Goal: Book appointment/travel/reservation

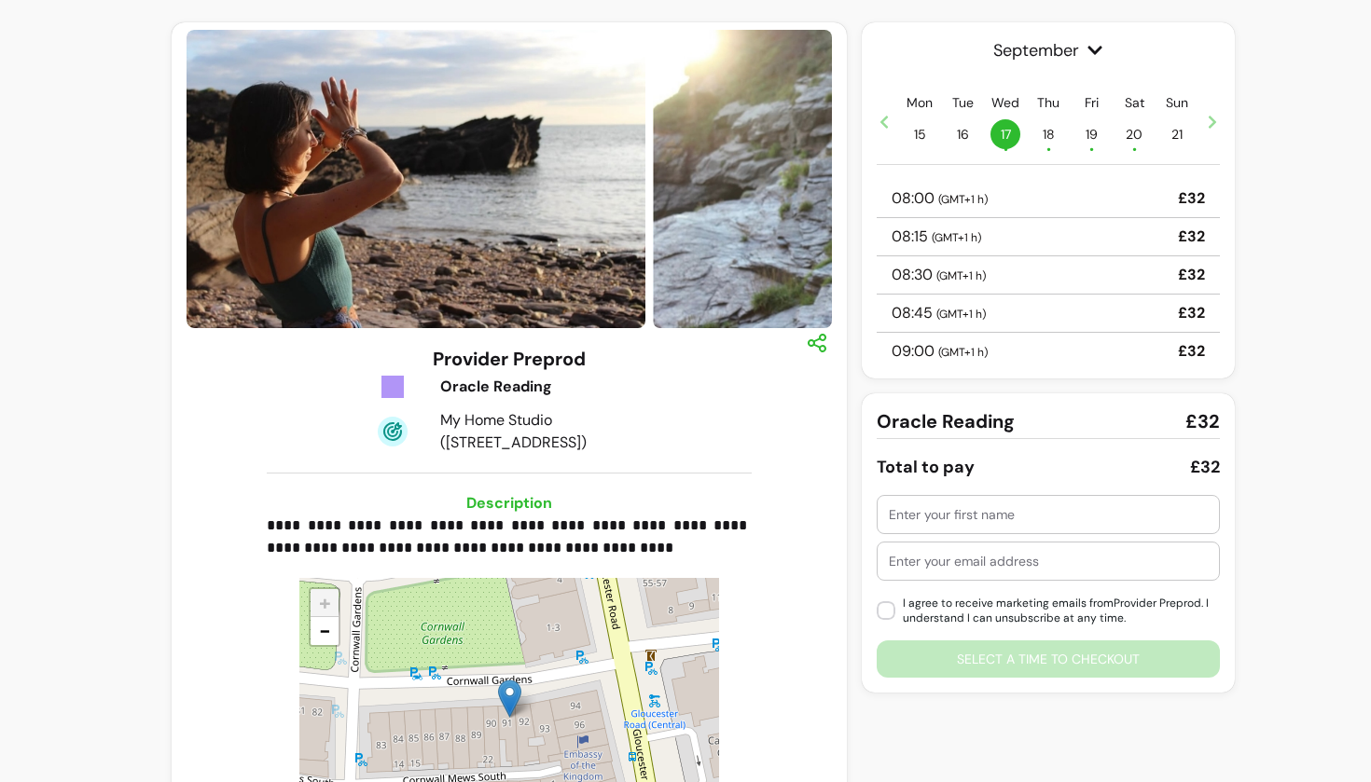
click at [957, 526] on div at bounding box center [1048, 514] width 319 height 37
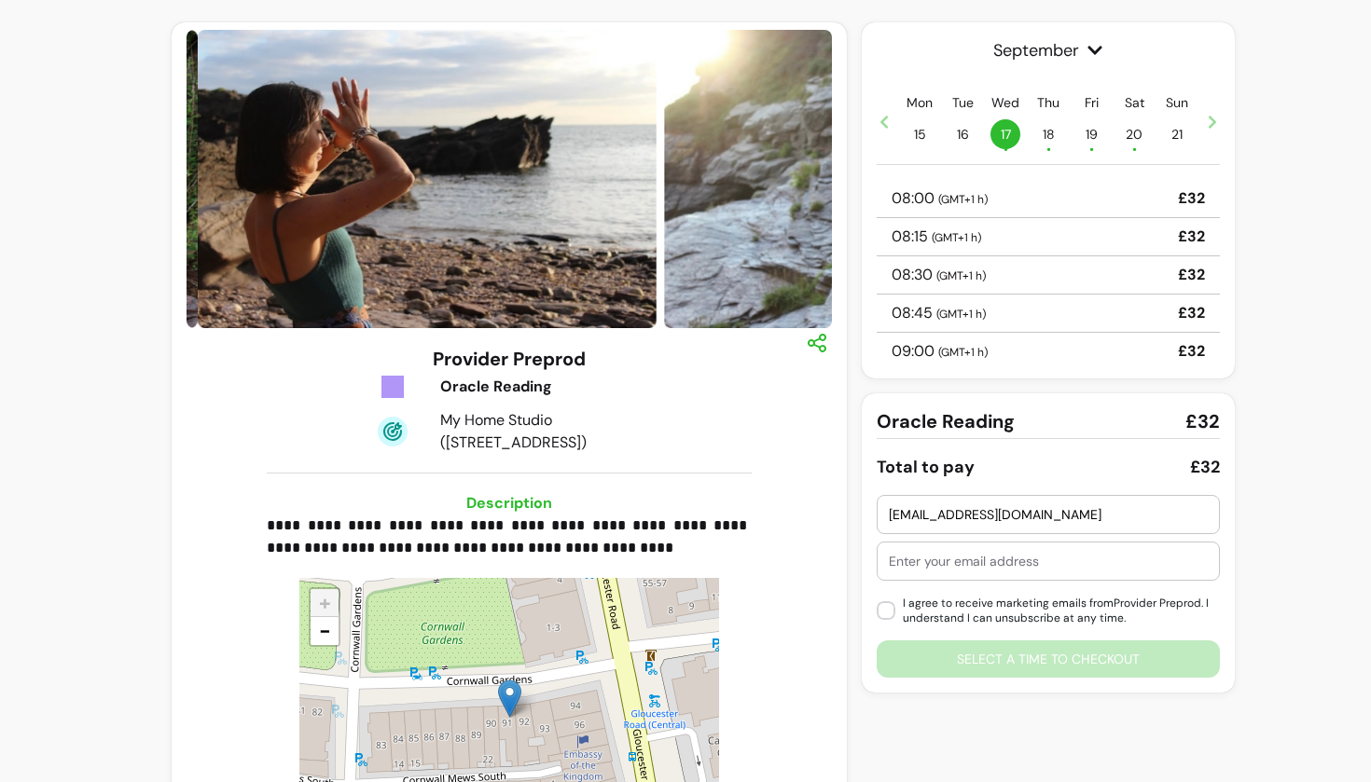
type input "morelrobb@gmail.com"
click at [955, 566] on input "text" at bounding box center [1048, 561] width 319 height 19
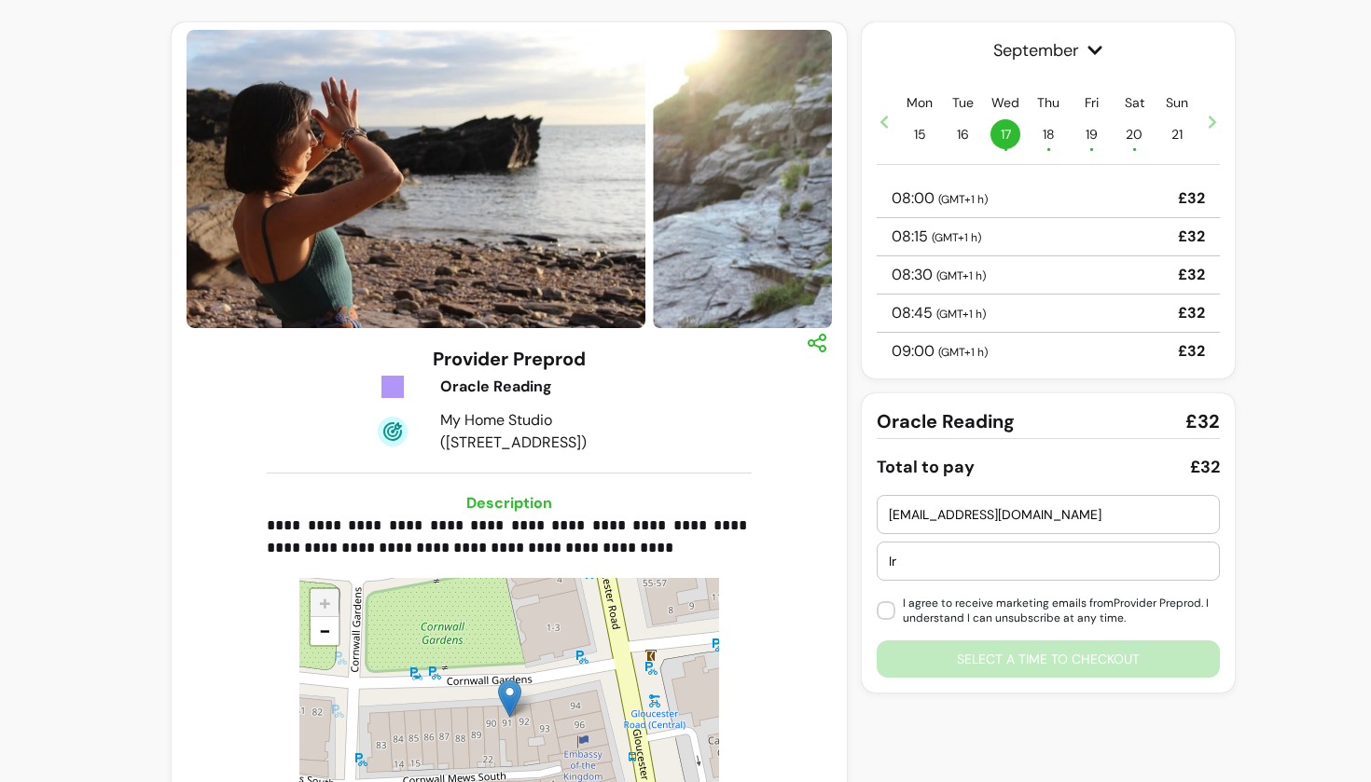
type input "I"
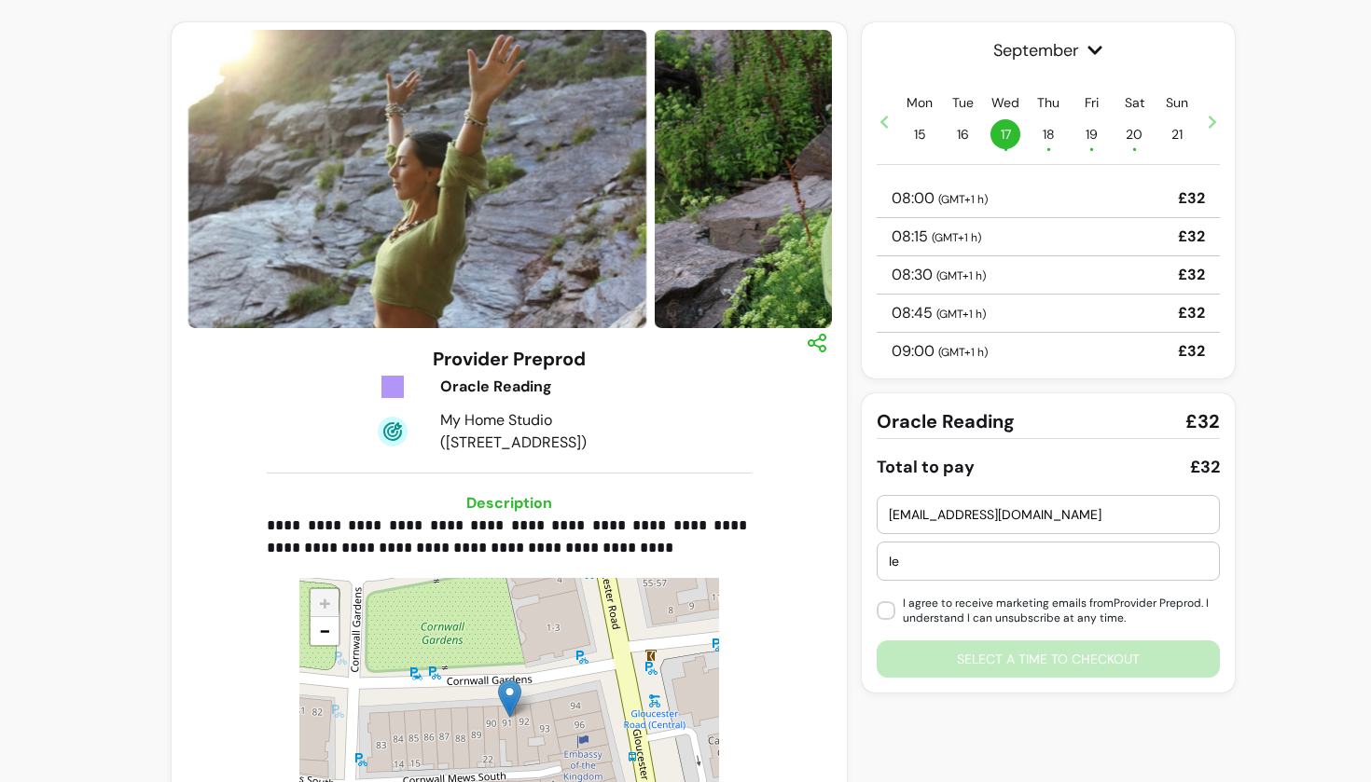
type input "I"
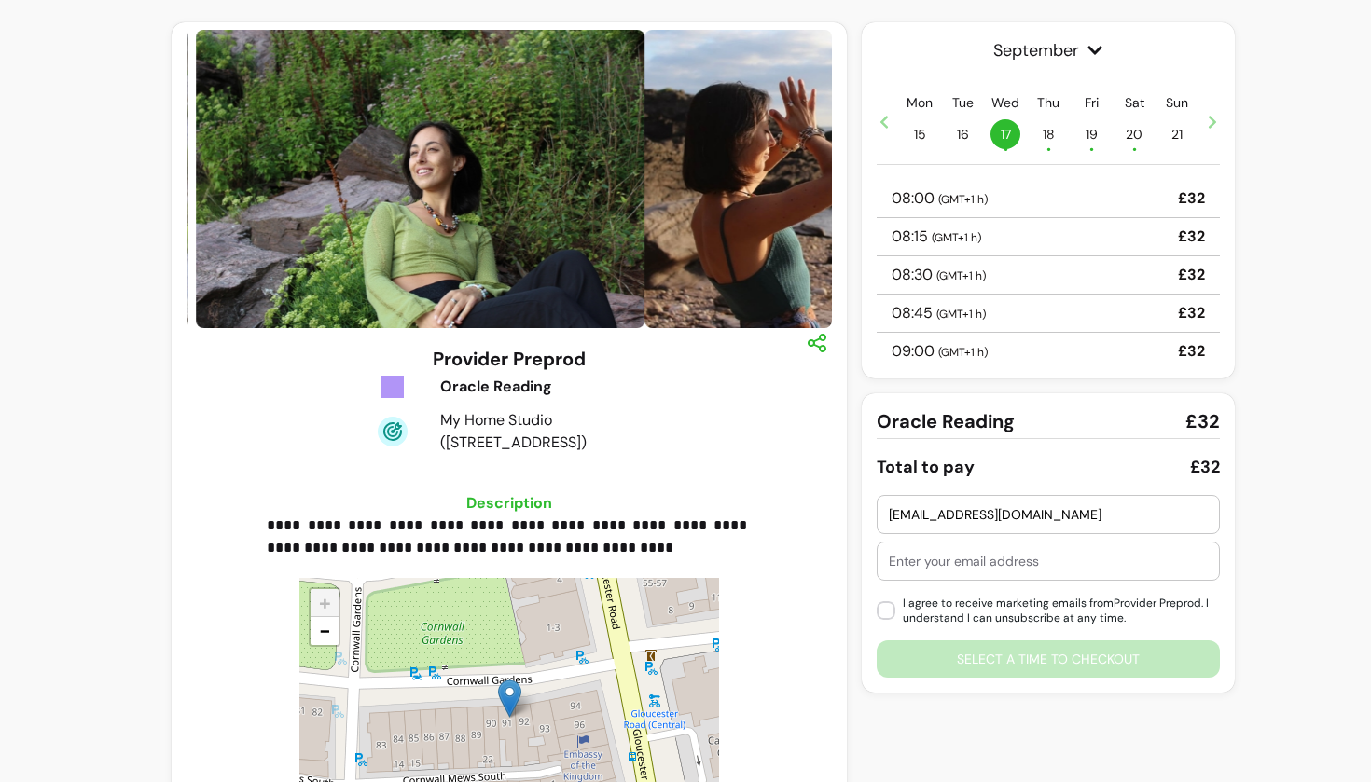
click at [959, 518] on input "morelrobb@gmail.com" at bounding box center [1048, 514] width 319 height 19
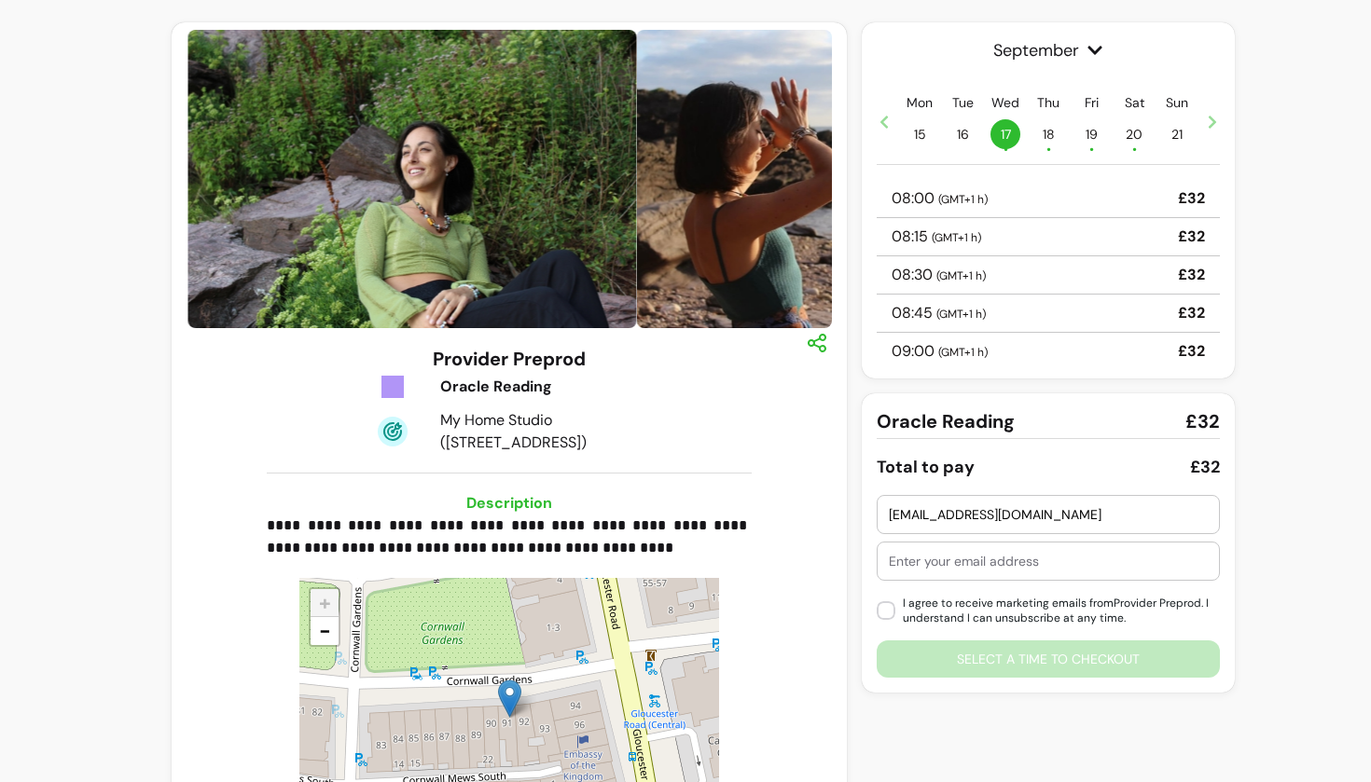
click at [959, 518] on input "morelrobb@gmail.com" at bounding box center [1048, 514] width 319 height 19
click at [931, 524] on div "morelrobb@gmail.com" at bounding box center [1048, 514] width 319 height 37
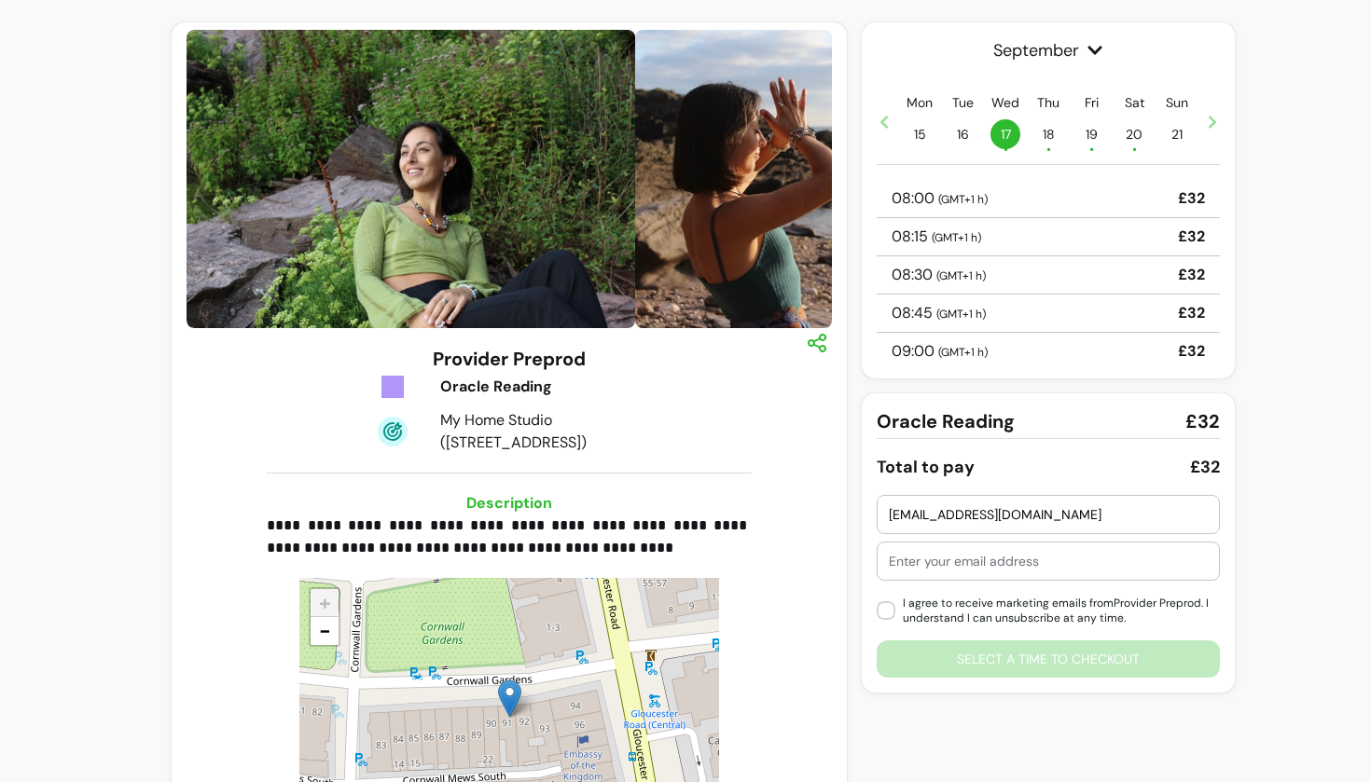
click at [927, 515] on input "morelrobb@gmail.com" at bounding box center [1048, 514] width 319 height 19
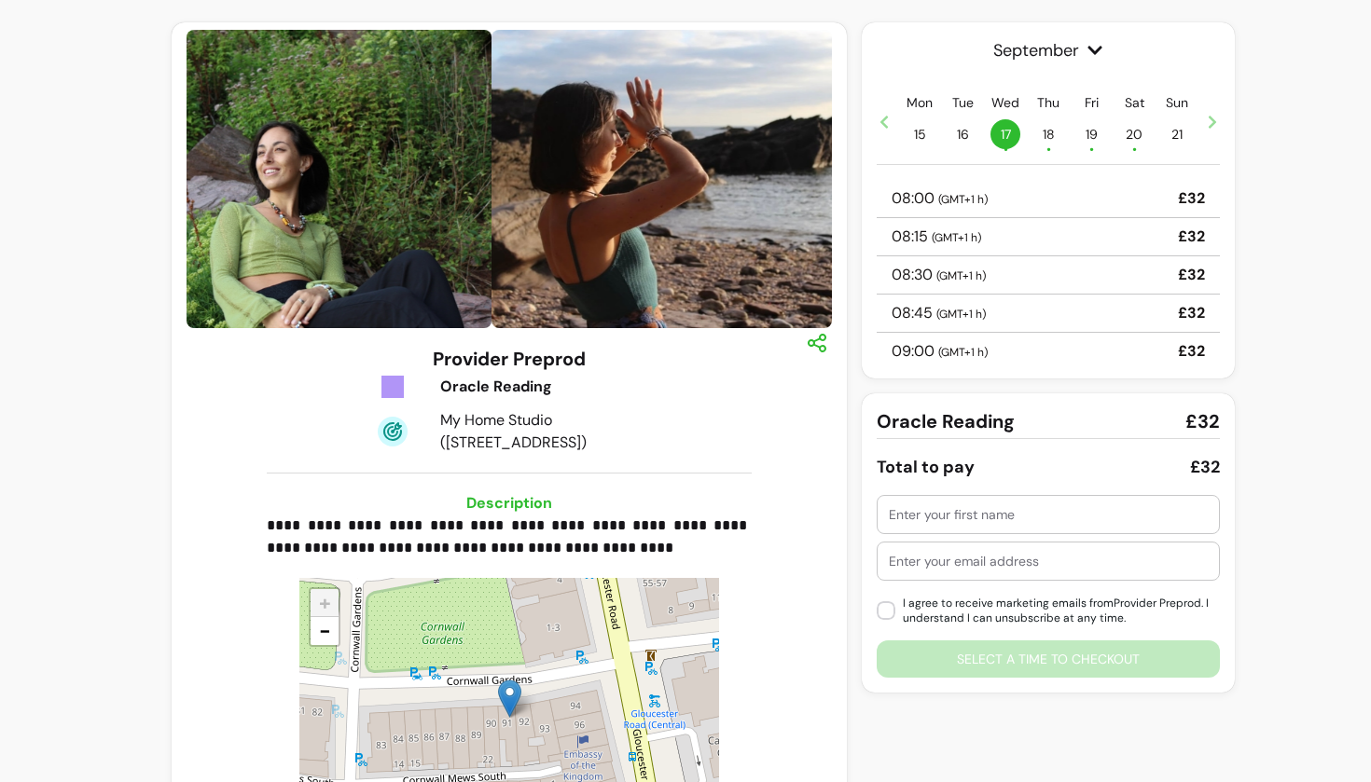
click at [931, 559] on div "I agree to receive marketing emails from Provider Preprod . I understand I can …" at bounding box center [1047, 586] width 343 height 183
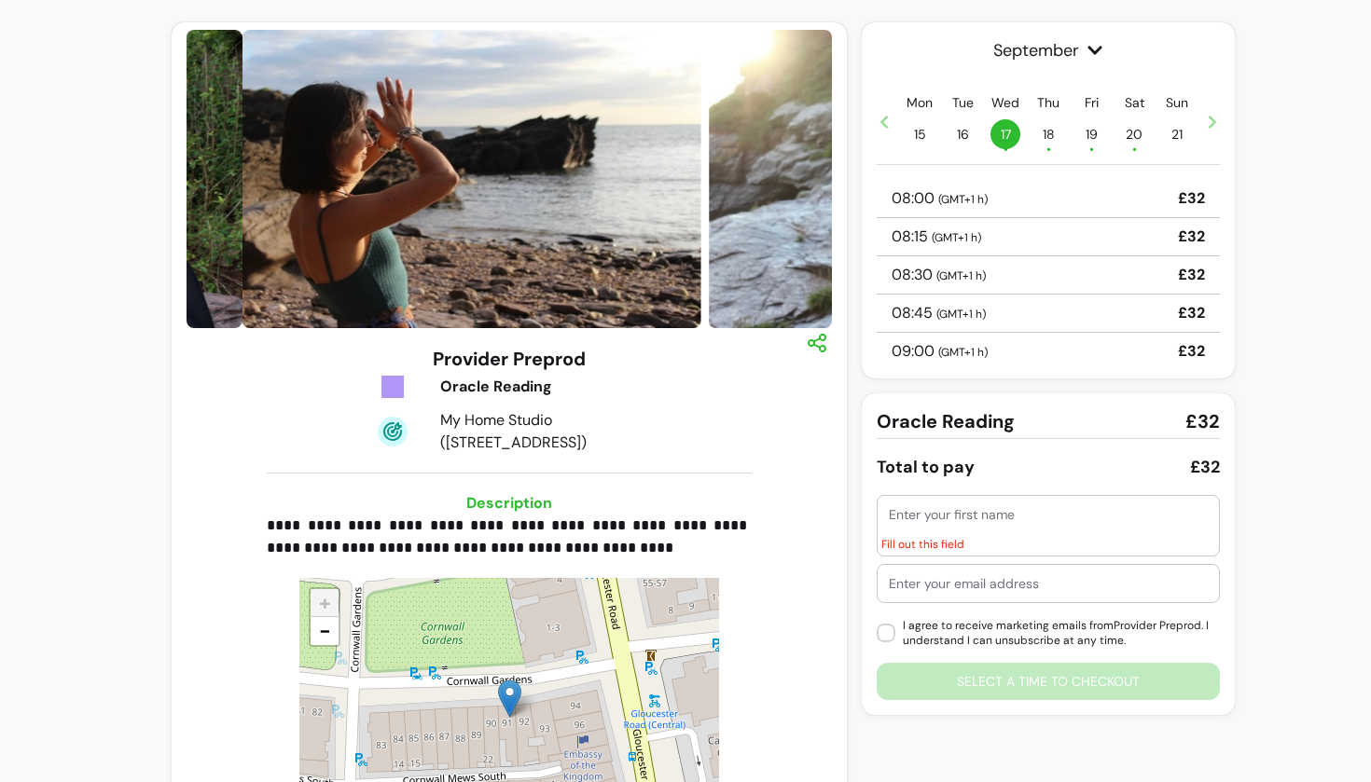
paste input "morelrobb@gmail.com"
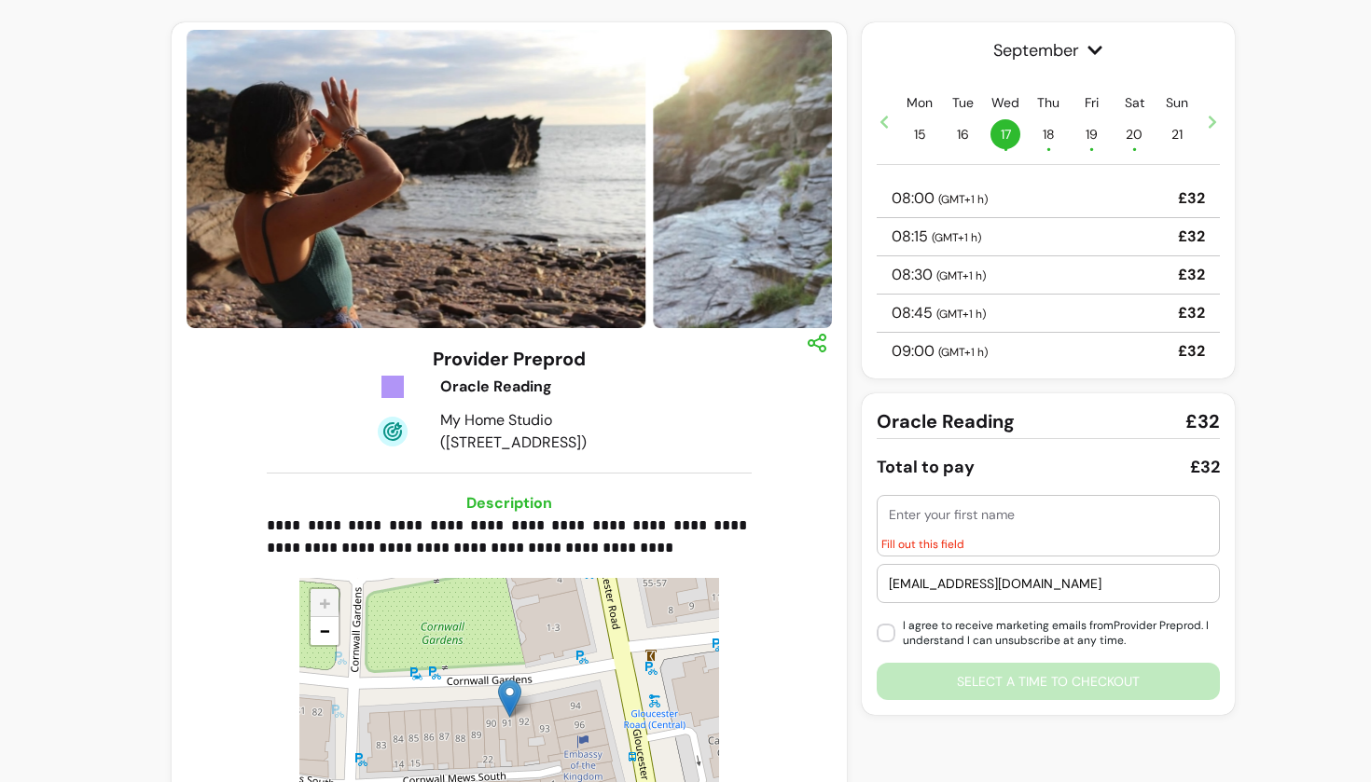
type input "morelrobb@gmail.com"
click at [949, 527] on div at bounding box center [1048, 514] width 319 height 37
type input "[PERSON_NAME]"
click at [903, 517] on input "[PERSON_NAME]" at bounding box center [1048, 514] width 319 height 19
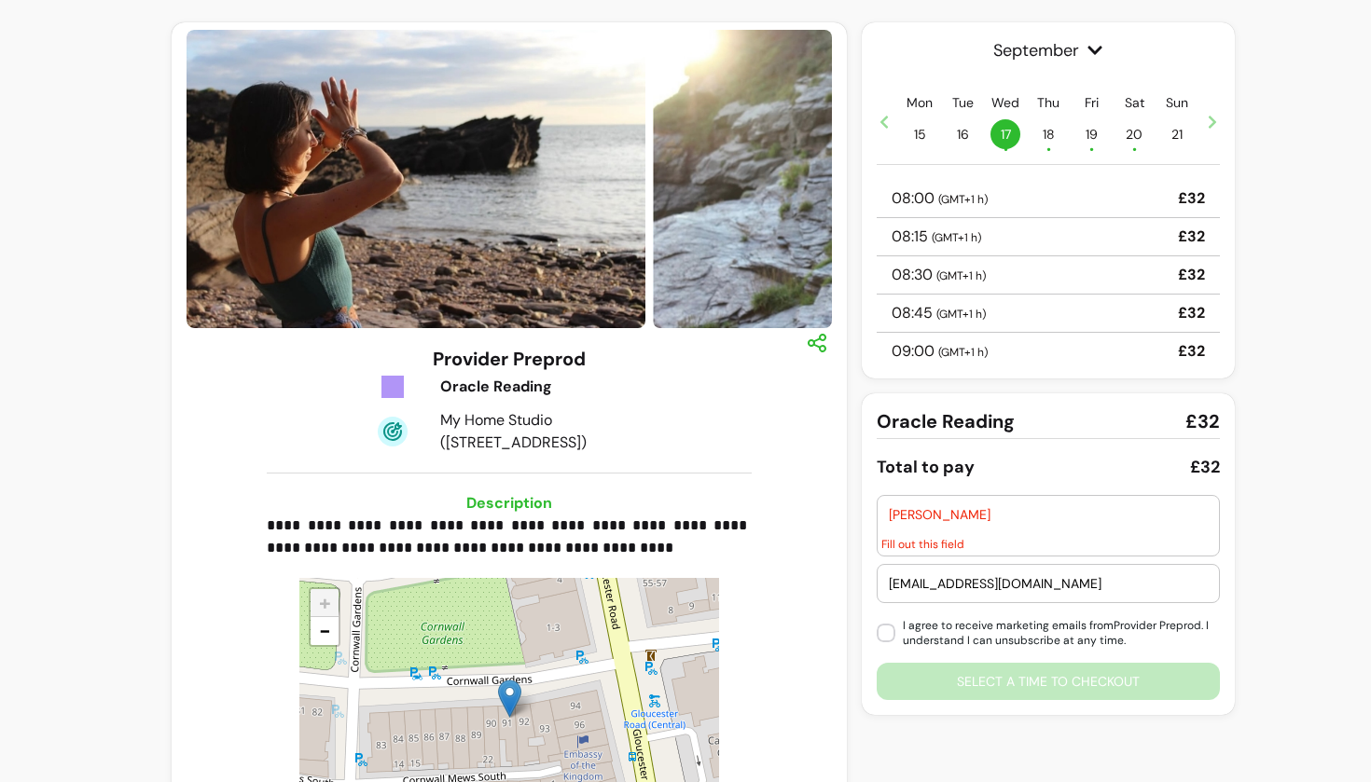
click at [903, 517] on input "[PERSON_NAME]" at bounding box center [1048, 514] width 319 height 19
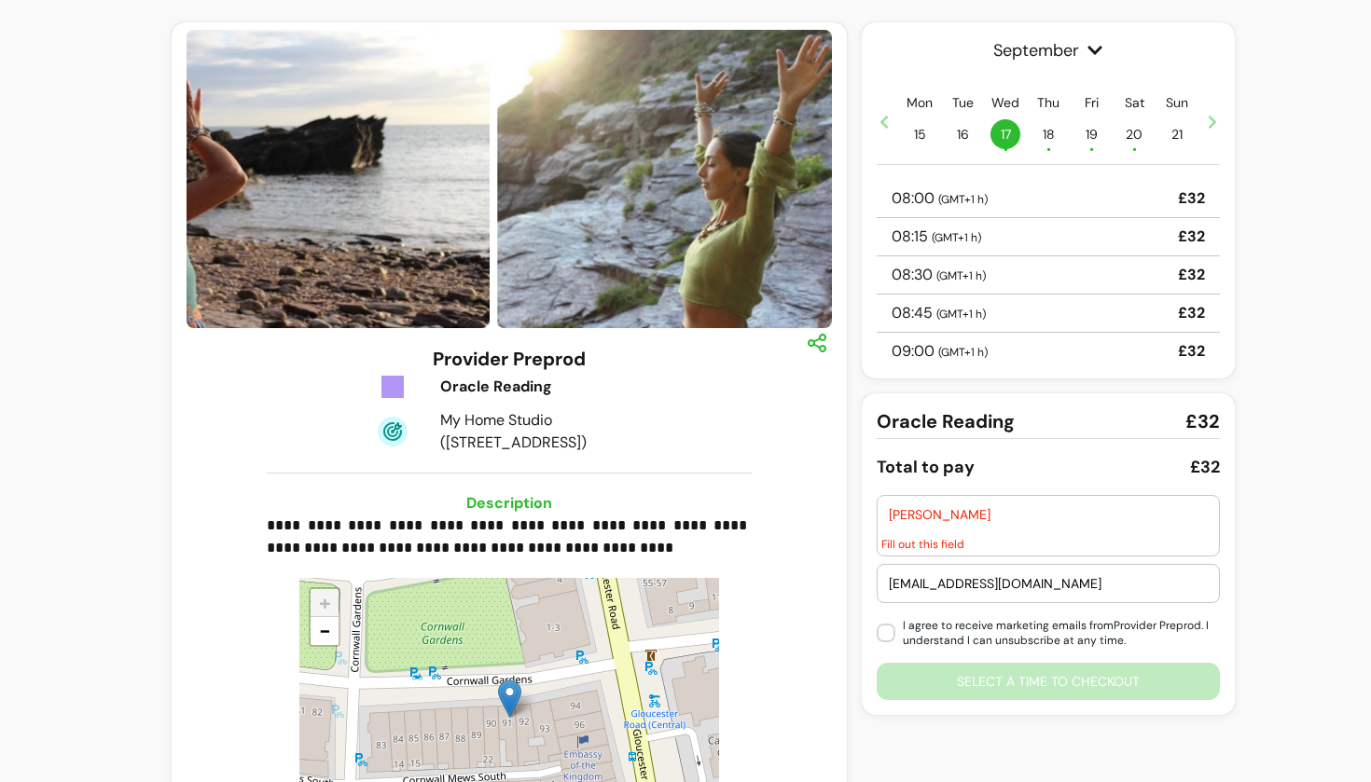
click at [903, 517] on input "[PERSON_NAME]" at bounding box center [1048, 514] width 319 height 19
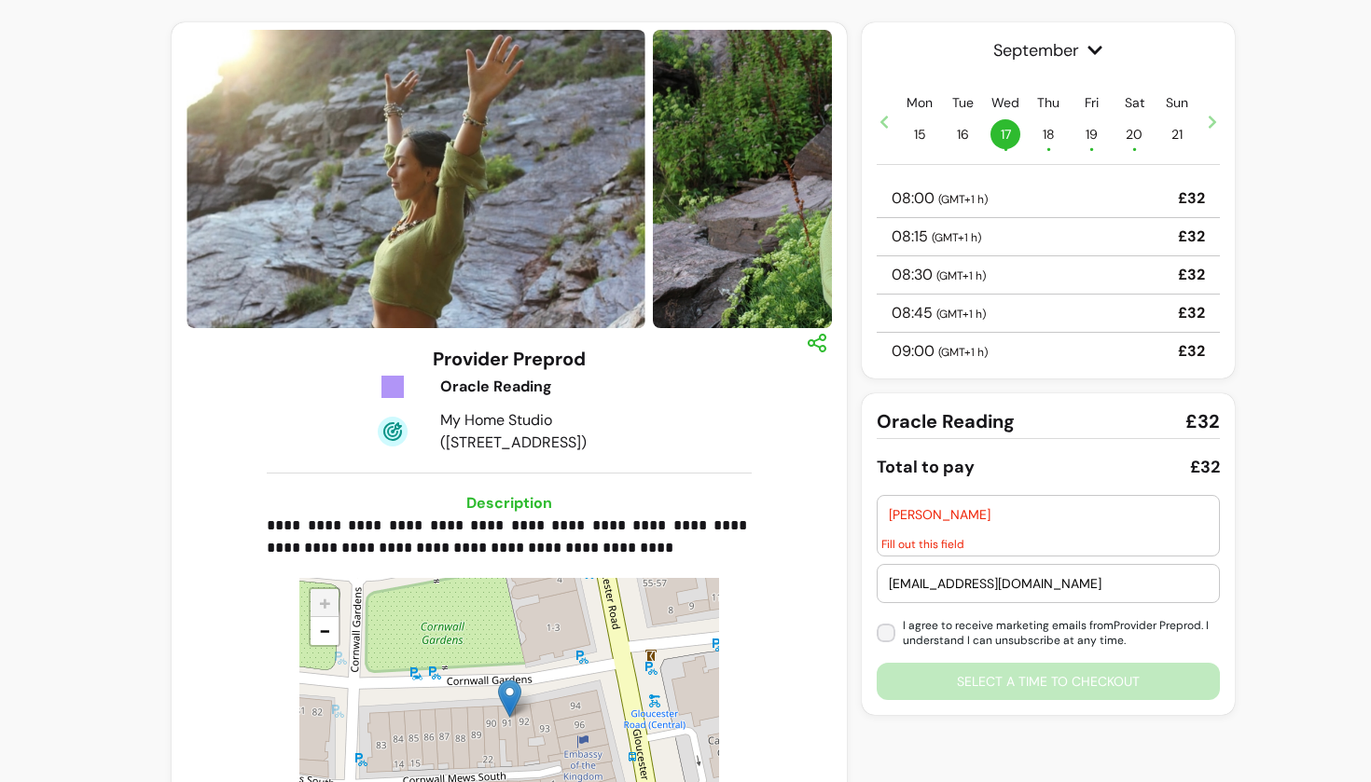
type input "[PERSON_NAME]"
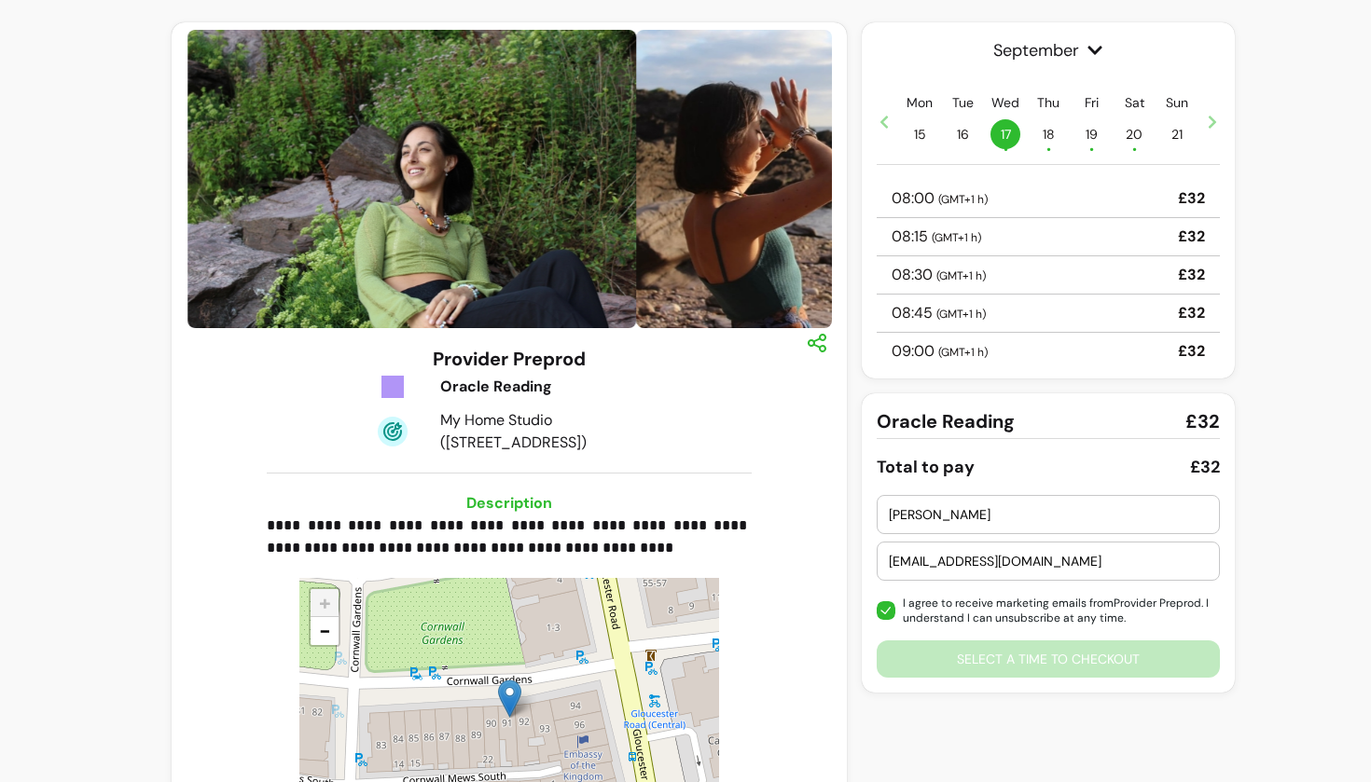
click at [1012, 259] on div "08:30 ( GMT+1 h ) £32" at bounding box center [1047, 275] width 343 height 38
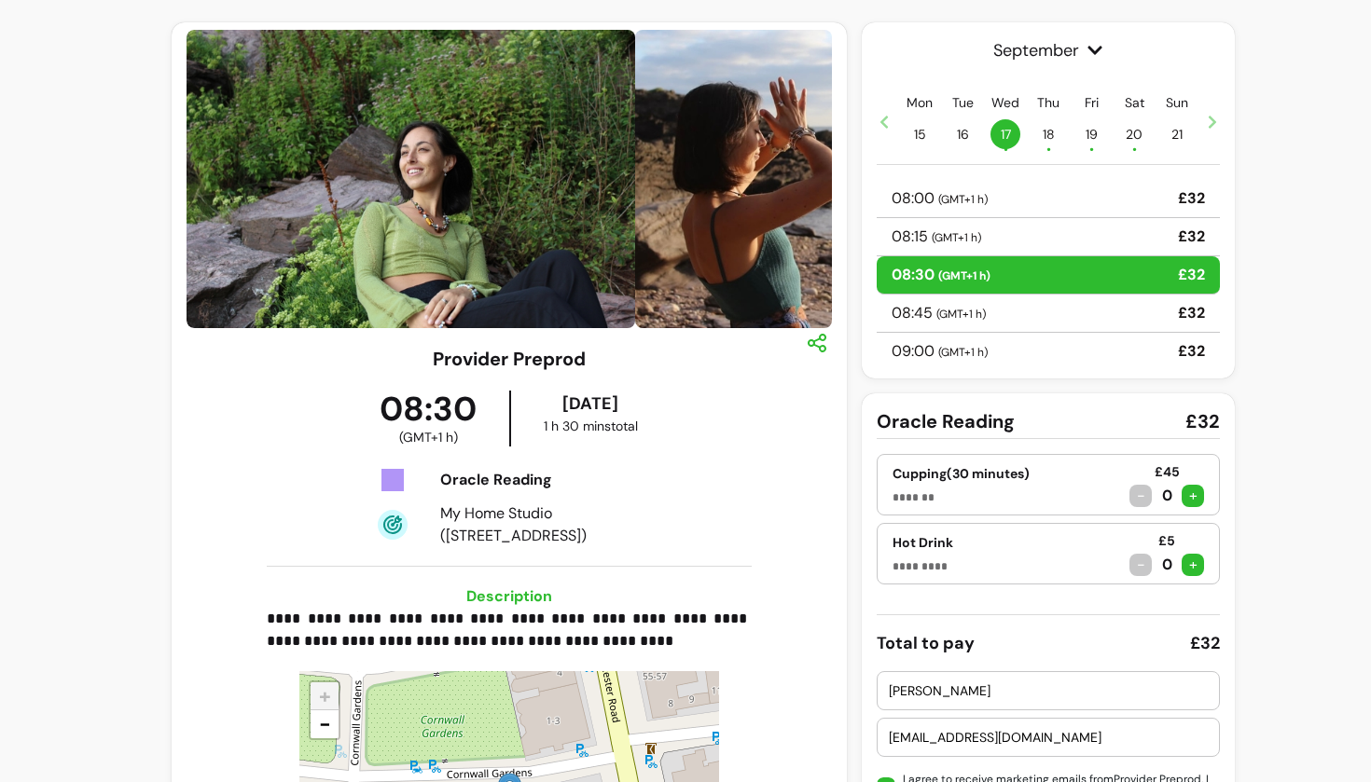
click at [1079, 592] on div "Oracle Reading £32 Cupping (30 minutes) ******* £45 - 0 + Hot Drink ********* £…" at bounding box center [1047, 631] width 343 height 446
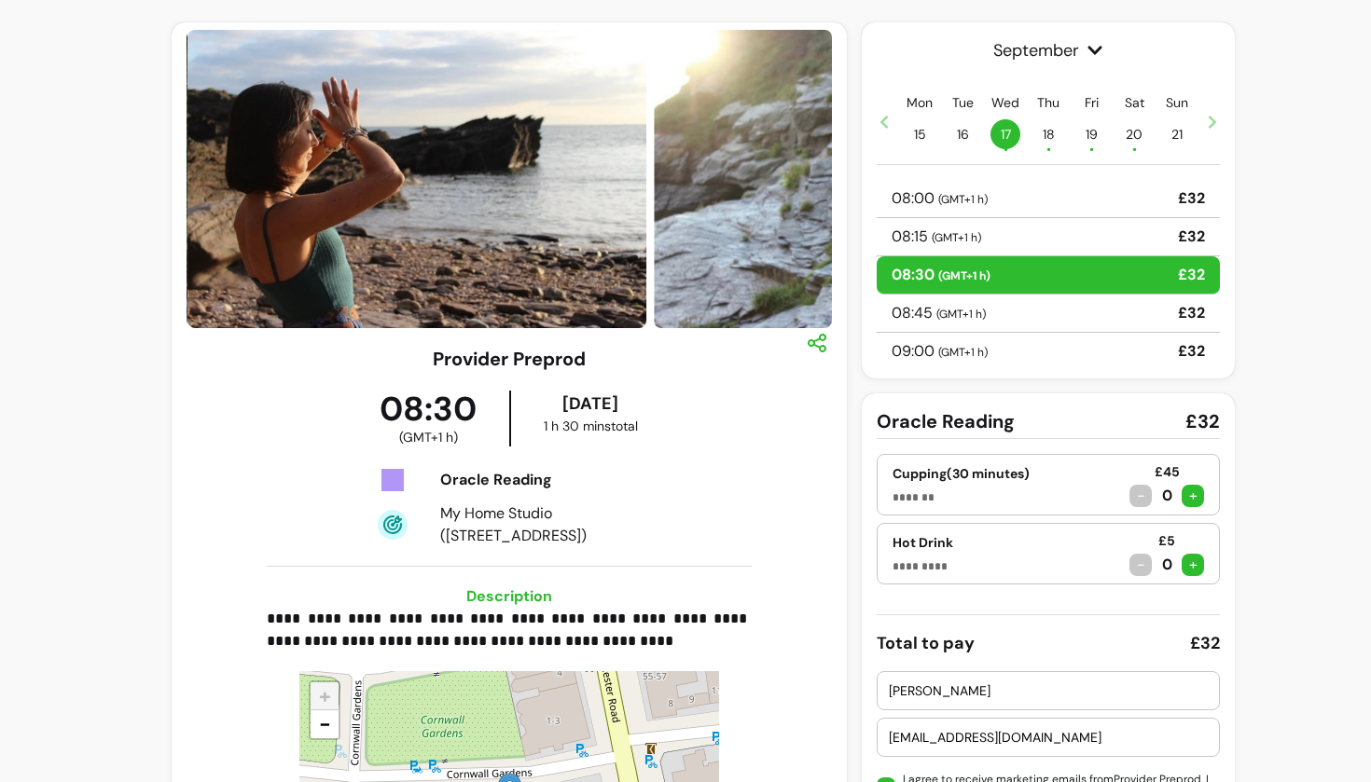
click at [1244, 438] on div "**********" at bounding box center [685, 500] width 1371 height 1000
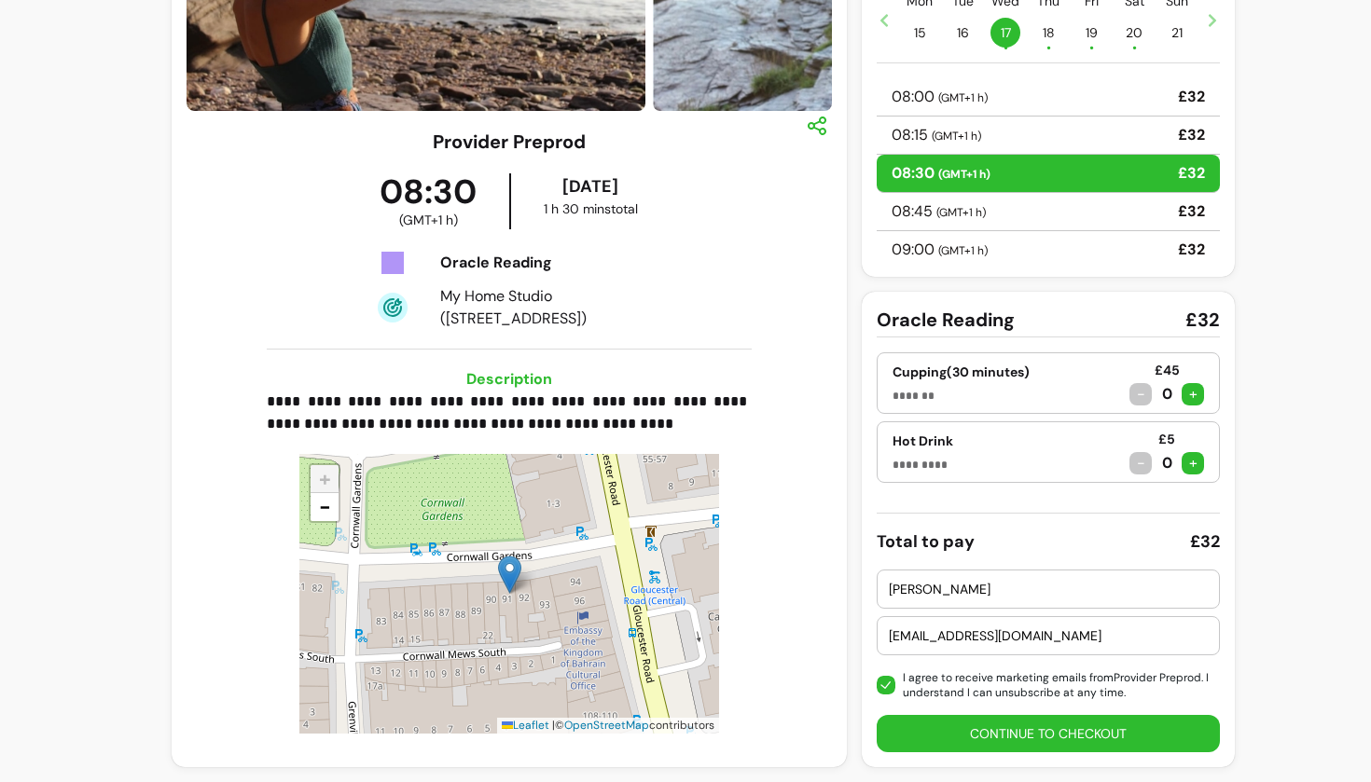
scroll to position [217, 0]
click at [1033, 742] on button "Continue to checkout" at bounding box center [1048, 734] width 333 height 36
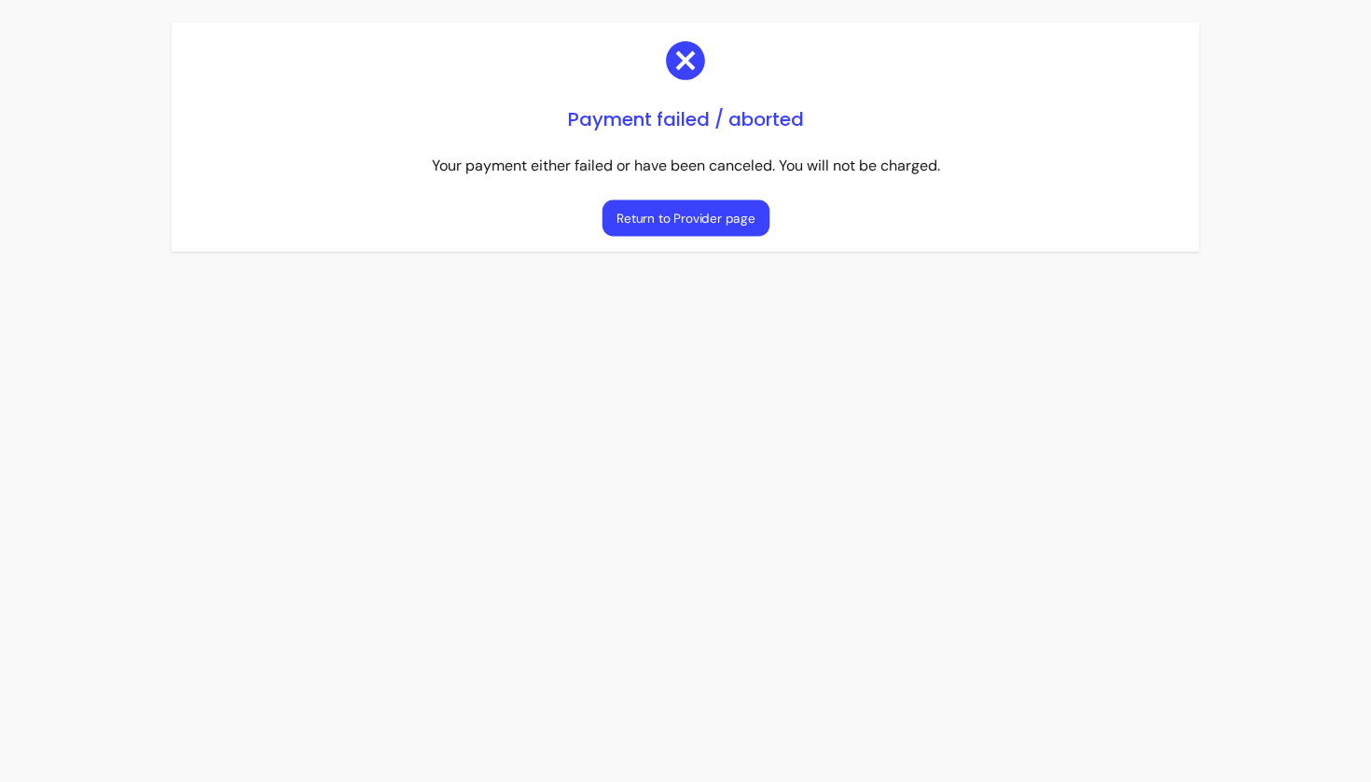
click at [651, 229] on button "Return to Provider page" at bounding box center [684, 218] width 167 height 36
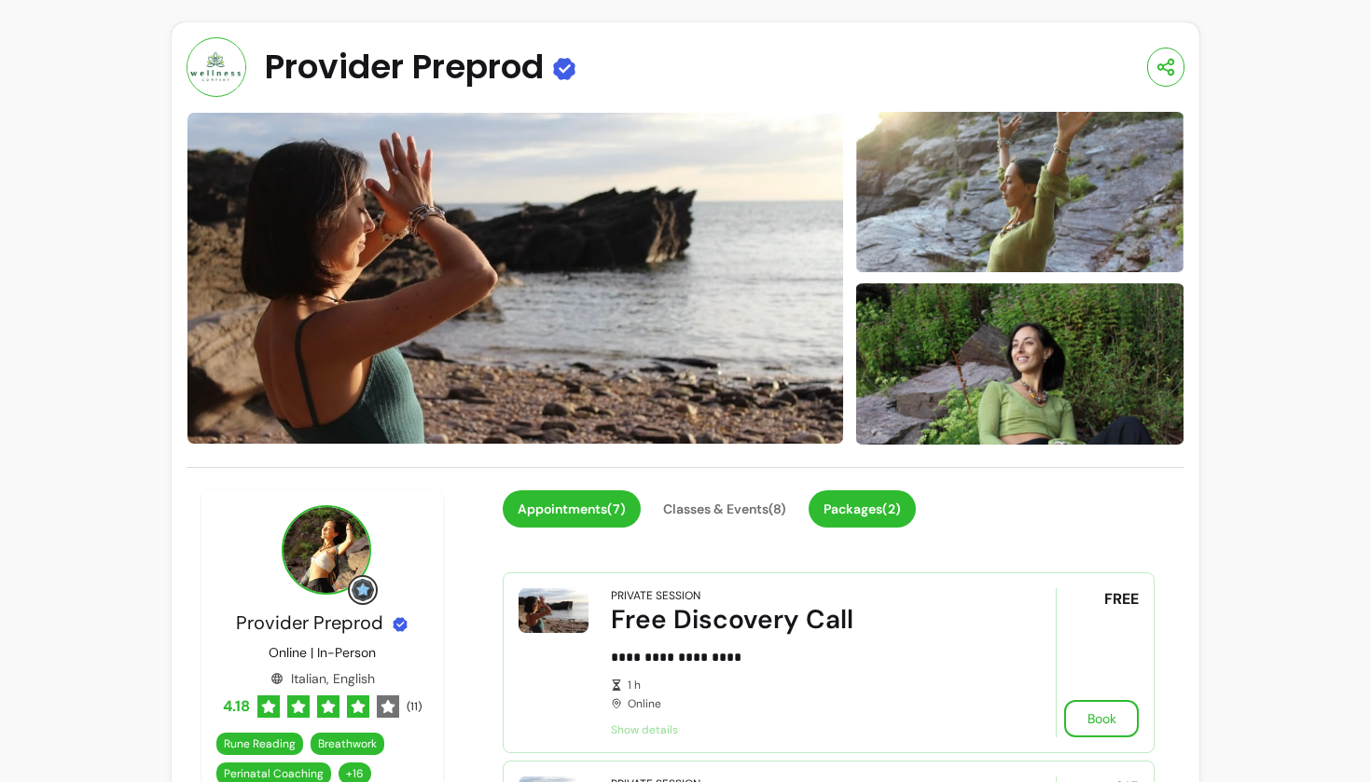
click at [857, 512] on button "Packages ( 2 )" at bounding box center [861, 508] width 107 height 37
